Goal: Information Seeking & Learning: Learn about a topic

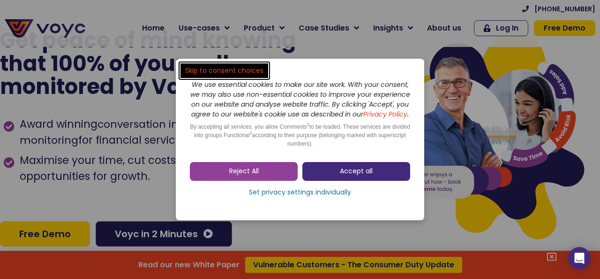
click at [350, 175] on span "Accept all" at bounding box center [356, 170] width 33 height 9
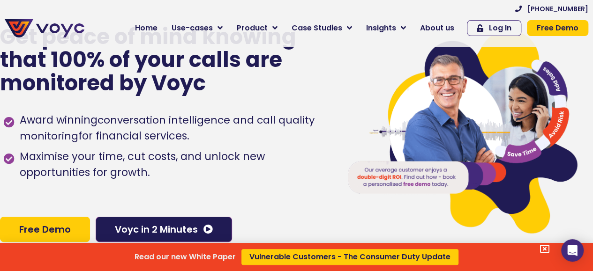
click at [449, 26] on div "Read our new White Paper Vulnerable Customers - The Consumer Duty Update" at bounding box center [296, 135] width 593 height 271
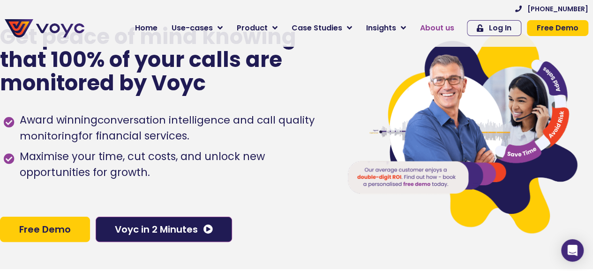
click at [441, 29] on span "About us" at bounding box center [437, 28] width 34 height 11
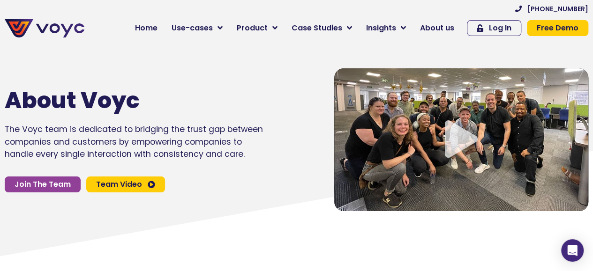
click at [18, 230] on icon at bounding box center [297, 207] width 594 height 113
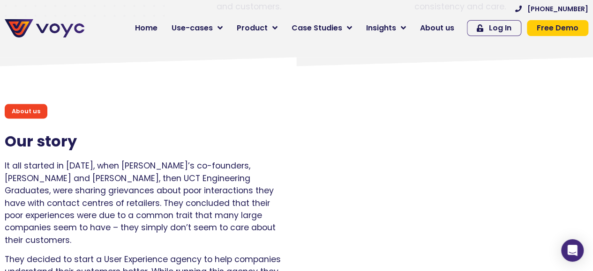
scroll to position [656, 0]
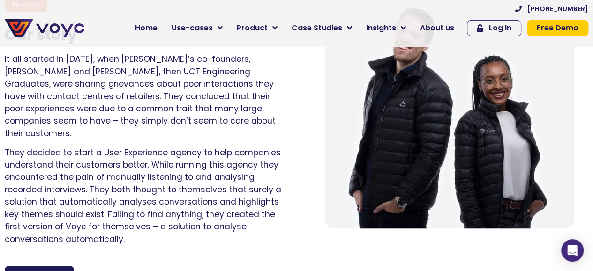
click at [29, 236] on div "It all started in [DATE], when [PERSON_NAME]’s co-founders, [PERSON_NAME] and […" at bounding box center [144, 152] width 278 height 199
click at [23, 163] on p "They decided to start a User Experience agency to help companies understand the…" at bounding box center [144, 196] width 278 height 99
click at [178, 219] on p "They decided to start a User Experience agency to help companies understand the…" at bounding box center [144, 196] width 278 height 99
click at [173, 193] on p "They decided to start a User Experience agency to help companies understand the…" at bounding box center [144, 196] width 278 height 99
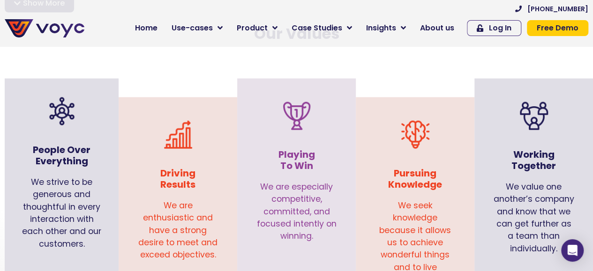
scroll to position [982, 0]
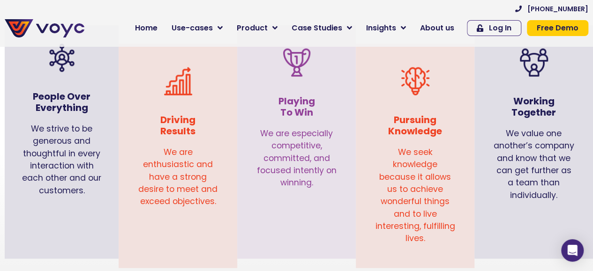
click at [30, 213] on div "People Over Everything We strive to be generous and thoughtful in every interac…" at bounding box center [62, 142] width 114 height 234
click at [15, 212] on div "People Over Everything We strive to be generous and thoughtful in every interac…" at bounding box center [62, 142] width 114 height 234
